Goal: Information Seeking & Learning: Learn about a topic

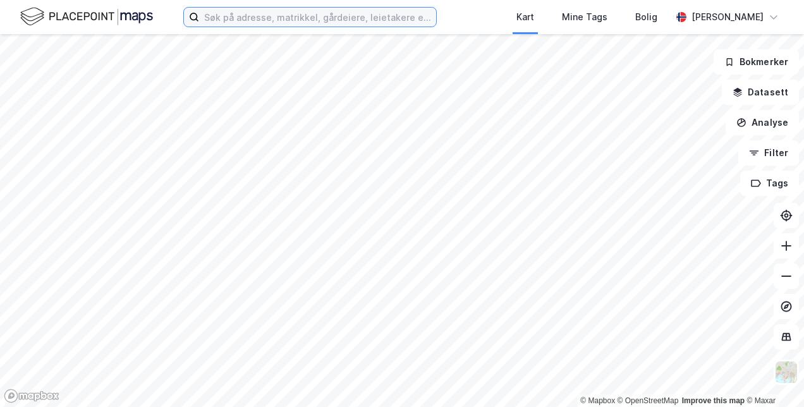
click at [342, 19] on input at bounding box center [317, 17] width 237 height 19
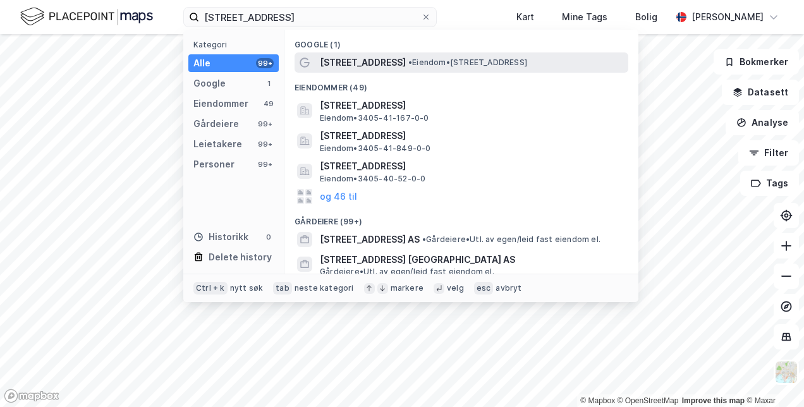
click at [363, 61] on span "[STREET_ADDRESS]" at bounding box center [363, 62] width 86 height 15
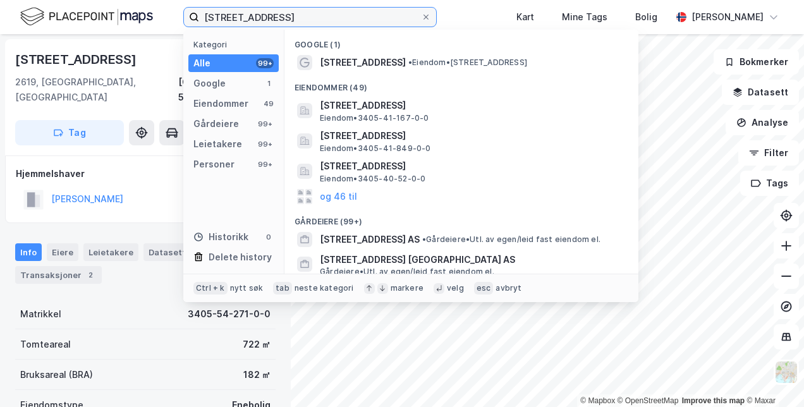
click at [262, 14] on input "[STREET_ADDRESS]" at bounding box center [310, 17] width 222 height 19
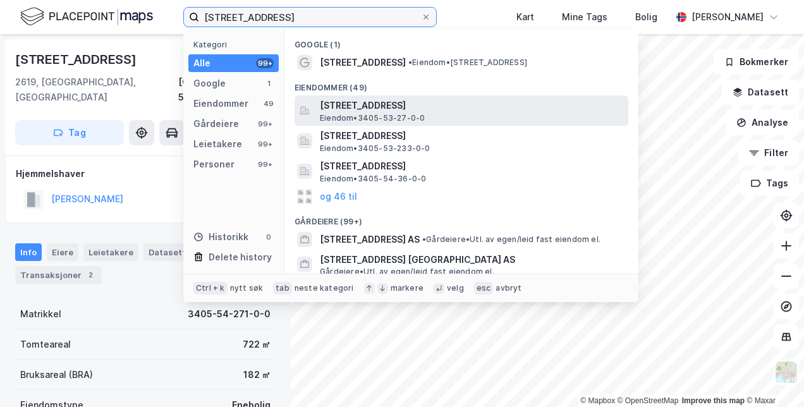
type input "[STREET_ADDRESS]"
click at [349, 108] on span "[STREET_ADDRESS]" at bounding box center [471, 105] width 303 height 15
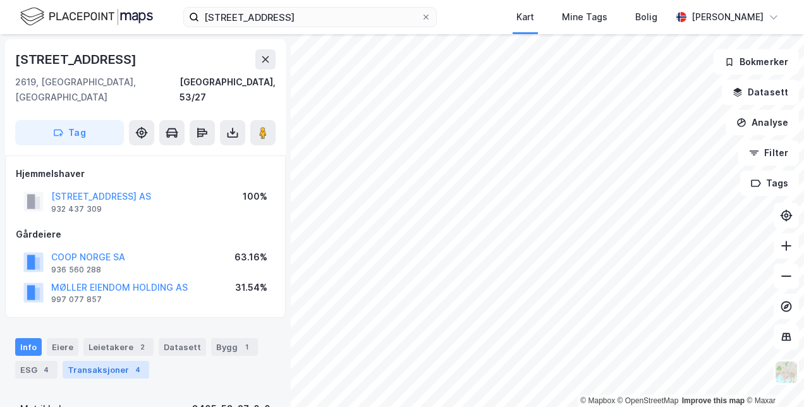
click at [121, 361] on div "Transaksjoner 4" at bounding box center [106, 370] width 87 height 18
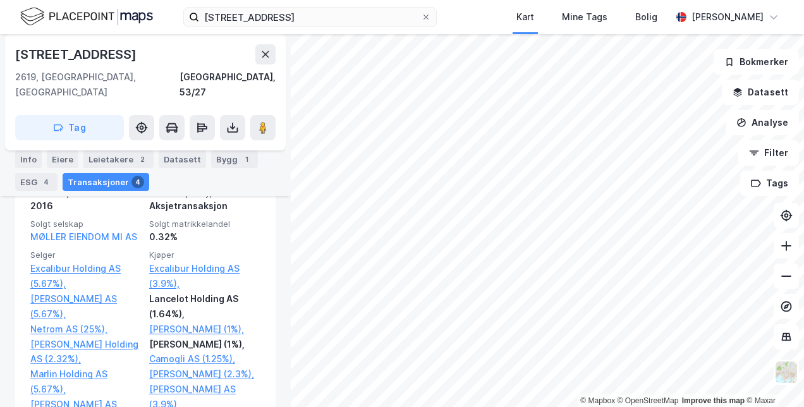
scroll to position [455, 0]
